Goal: Check status

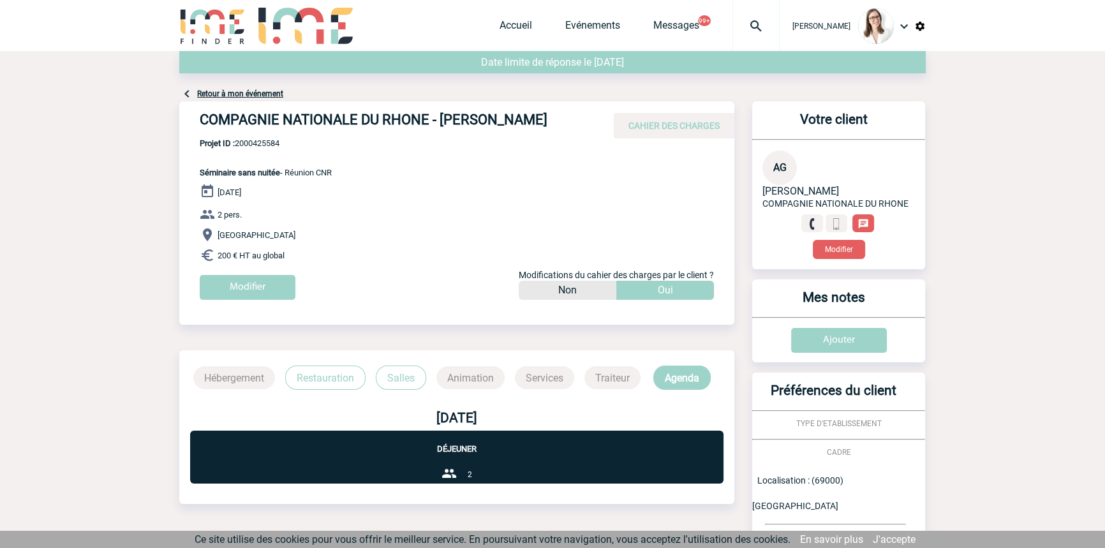
click at [748, 34] on div at bounding box center [755, 25] width 47 height 51
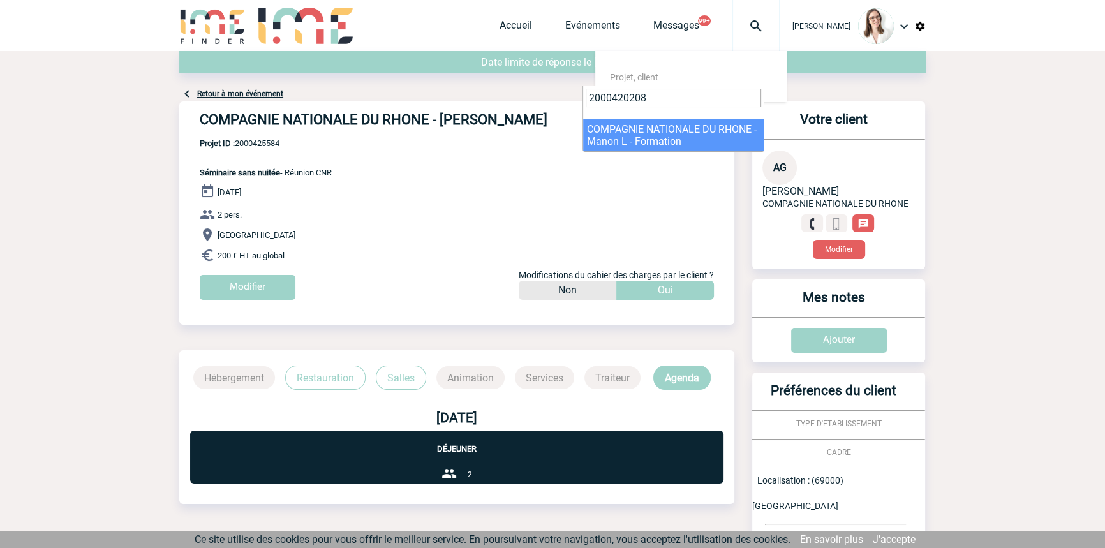
type input "2000420208"
select select "19709"
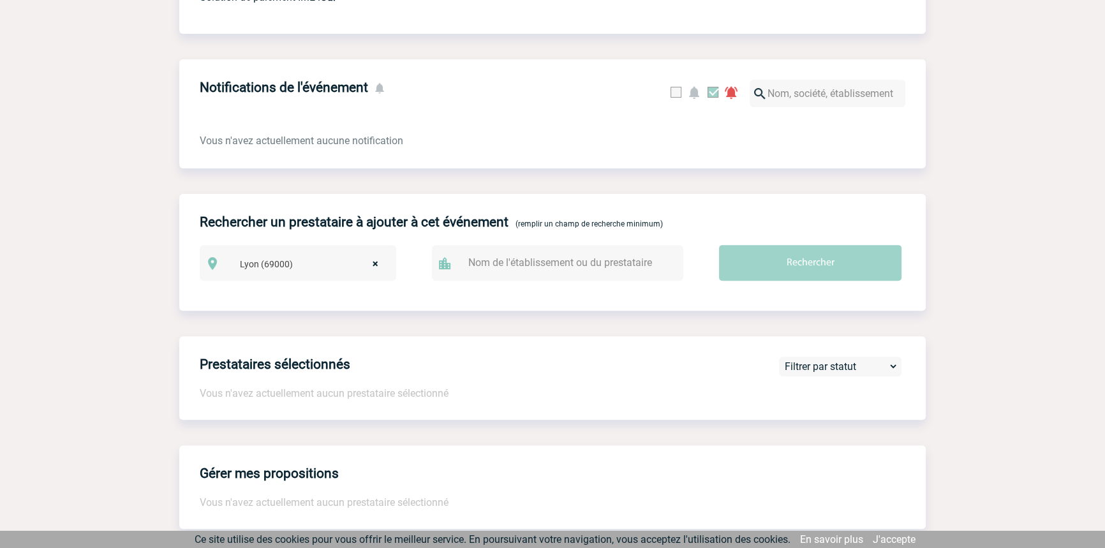
scroll to position [1467, 0]
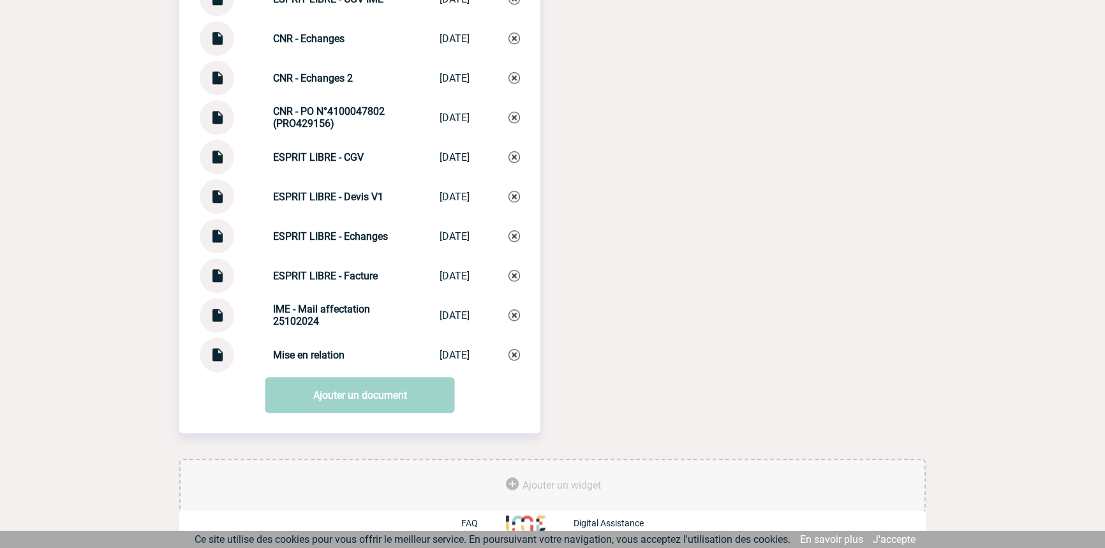
click at [225, 275] on img at bounding box center [217, 270] width 17 height 25
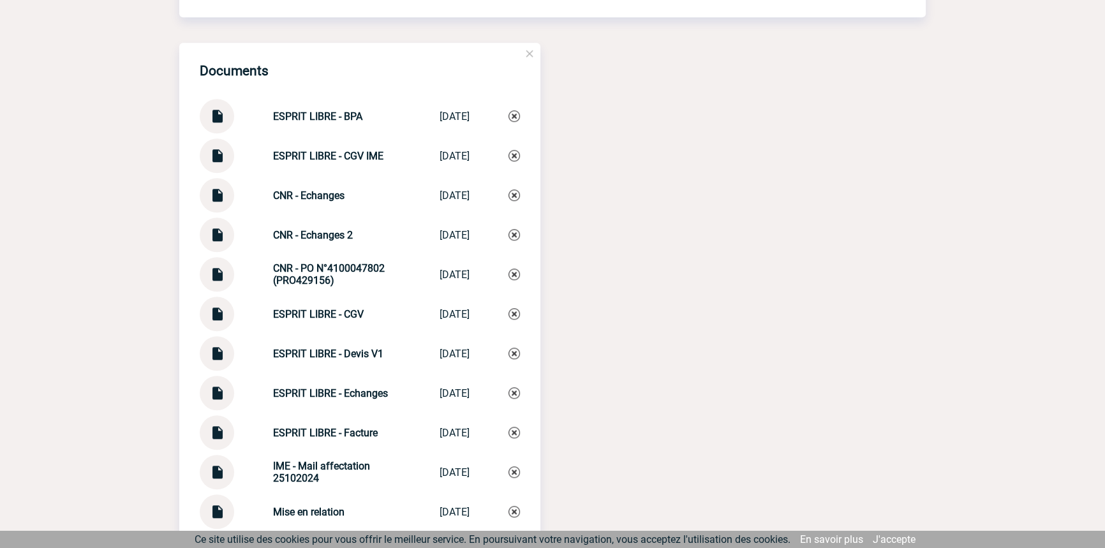
scroll to position [1274, 0]
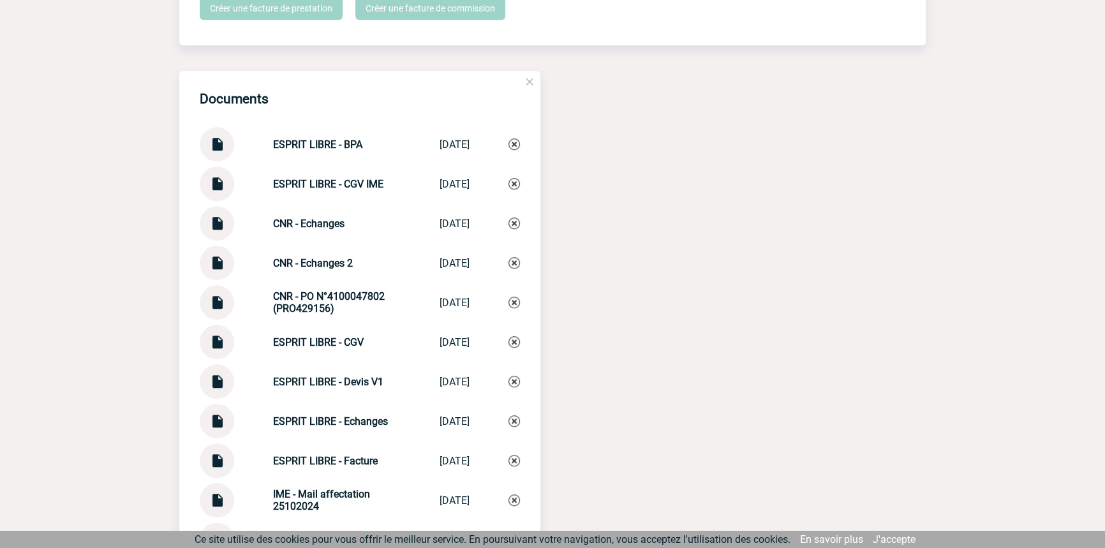
click at [216, 270] on img at bounding box center [217, 258] width 17 height 25
click at [210, 269] on img at bounding box center [217, 258] width 17 height 25
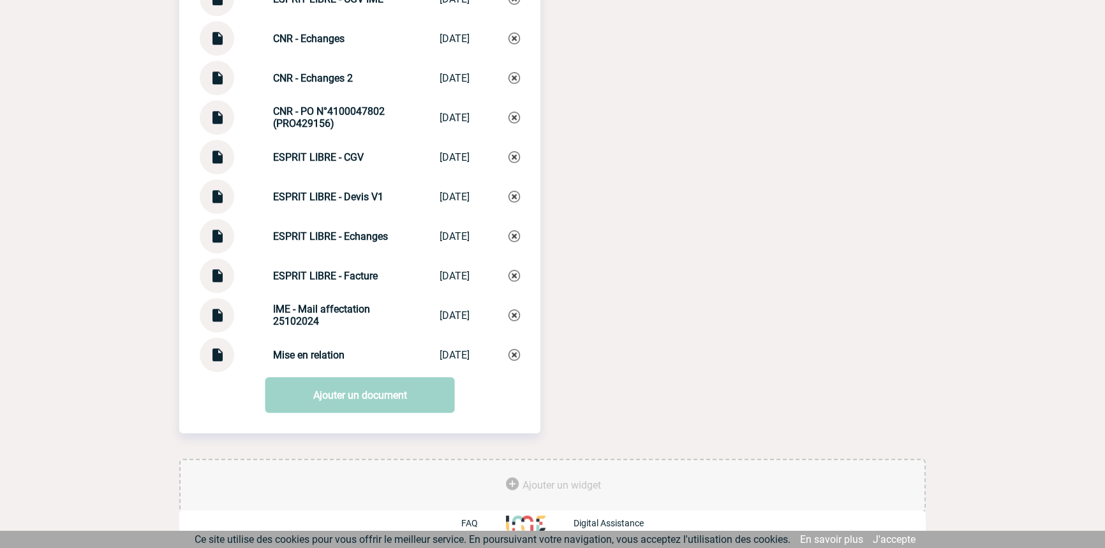
click at [225, 271] on img at bounding box center [217, 270] width 17 height 25
click at [223, 117] on img at bounding box center [217, 112] width 17 height 25
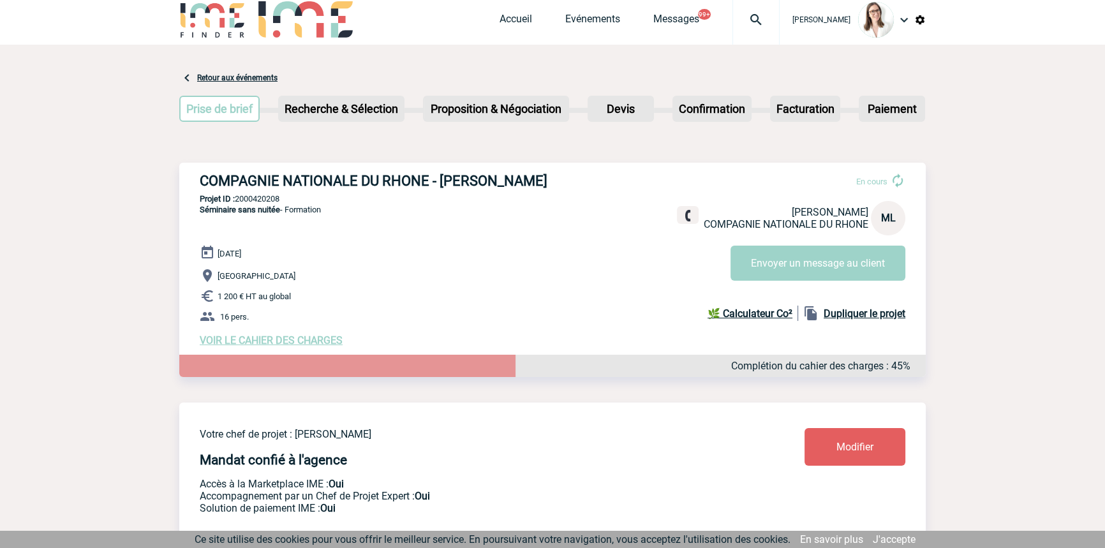
scroll to position [0, 0]
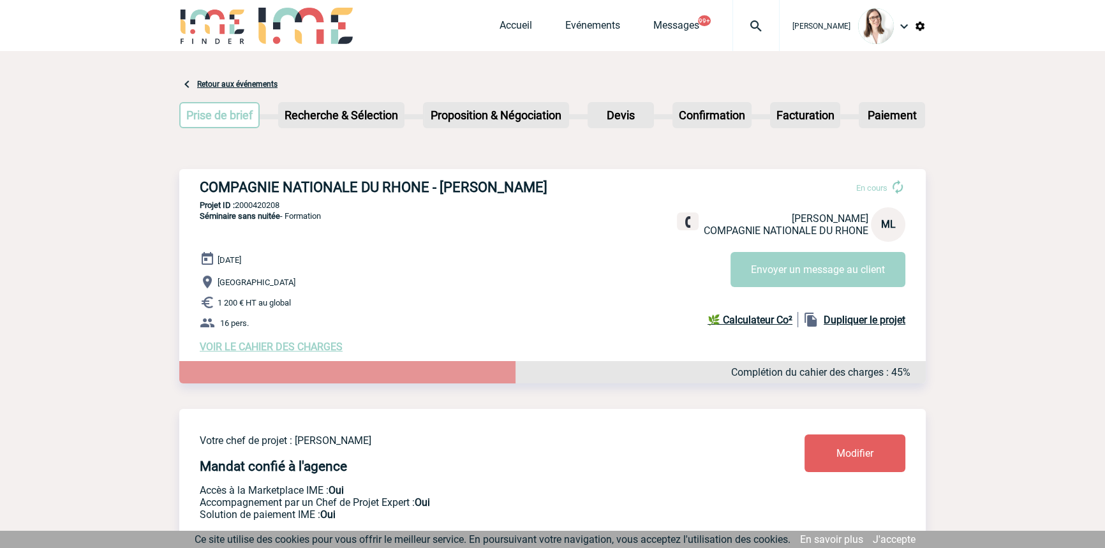
click at [739, 29] on img at bounding box center [756, 25] width 46 height 15
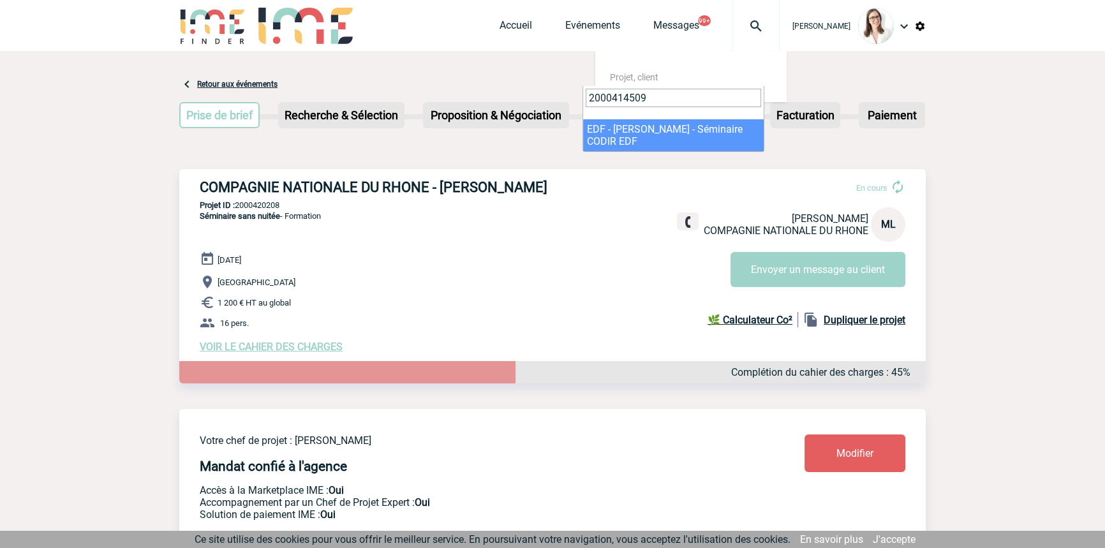
type input "2000414509"
select select "14010"
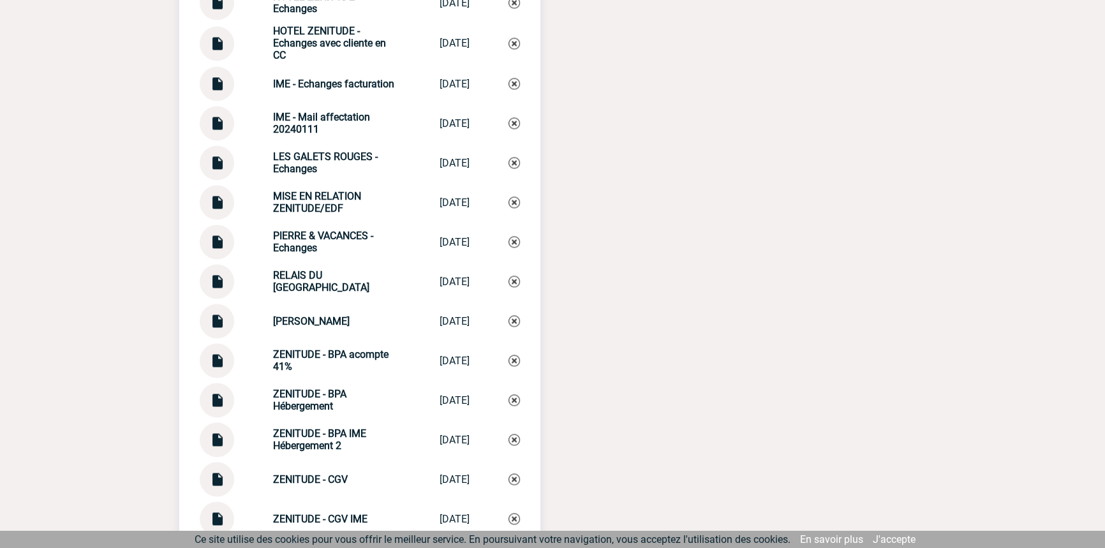
scroll to position [2184, 0]
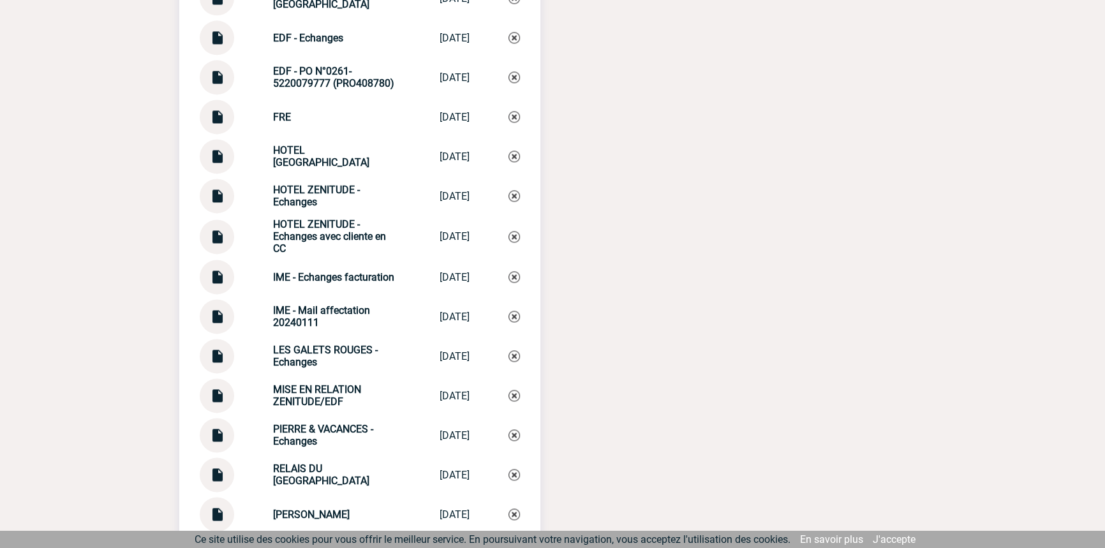
click at [216, 179] on img at bounding box center [217, 191] width 17 height 25
